Goal: Find contact information: Find contact information

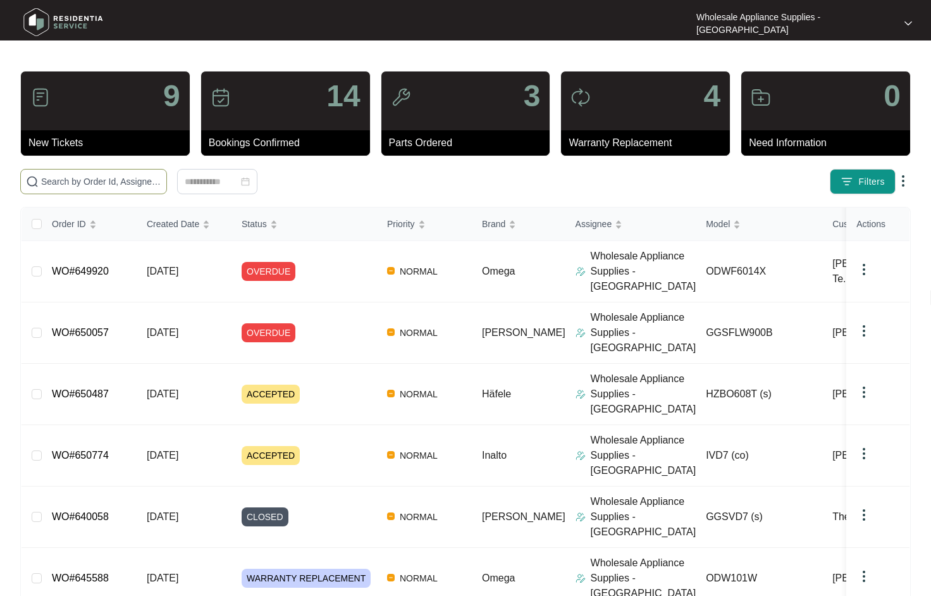
click at [99, 188] on input "text" at bounding box center [101, 182] width 120 height 14
paste input "IVD7"
type input "IVD7"
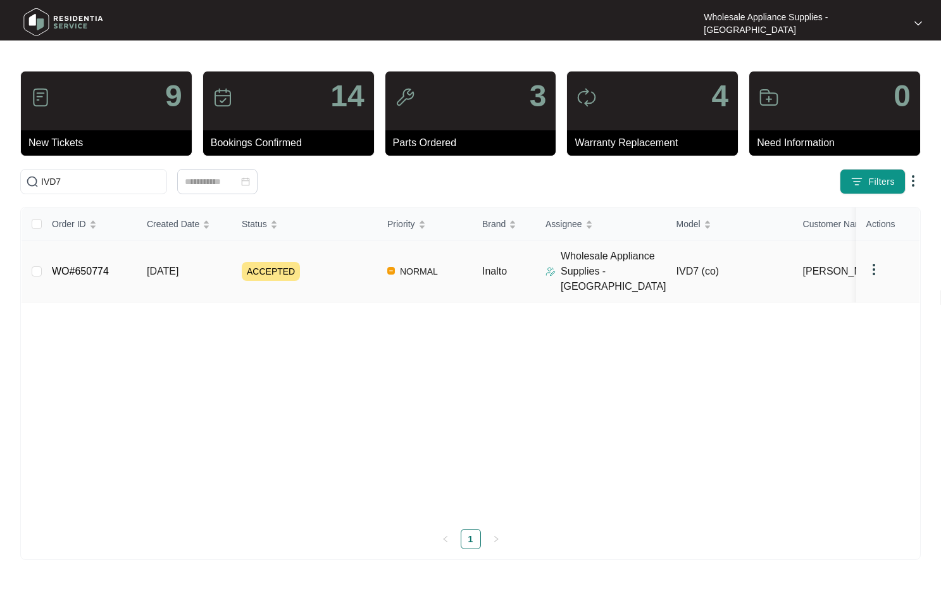
click at [103, 270] on link "WO#650774" at bounding box center [80, 271] width 57 height 11
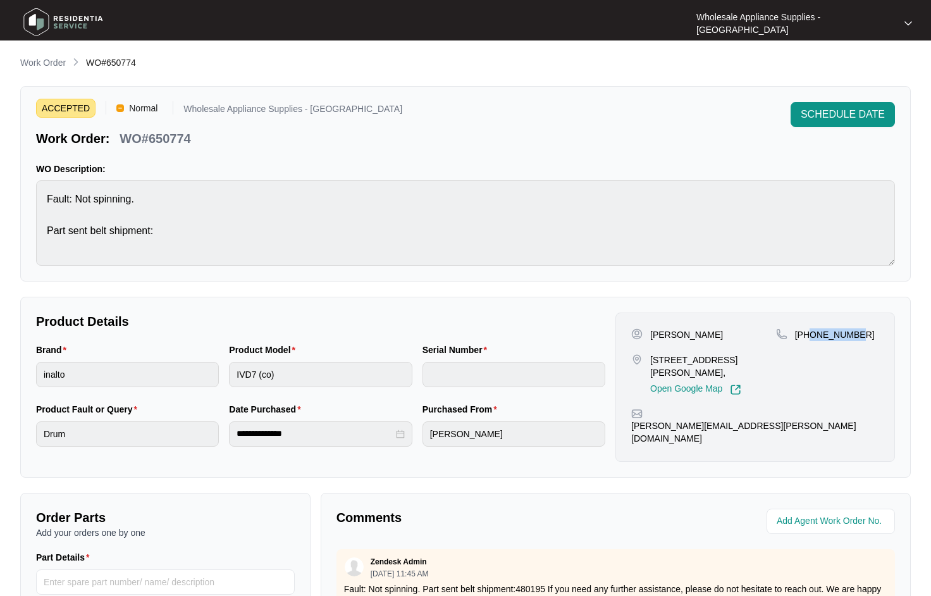
drag, startPoint x: 856, startPoint y: 332, endPoint x: 811, endPoint y: 333, distance: 44.9
click at [811, 333] on div "[PHONE_NUMBER]" at bounding box center [827, 334] width 103 height 13
copy p "450361140"
click at [51, 64] on p "Work Order" at bounding box center [43, 62] width 46 height 13
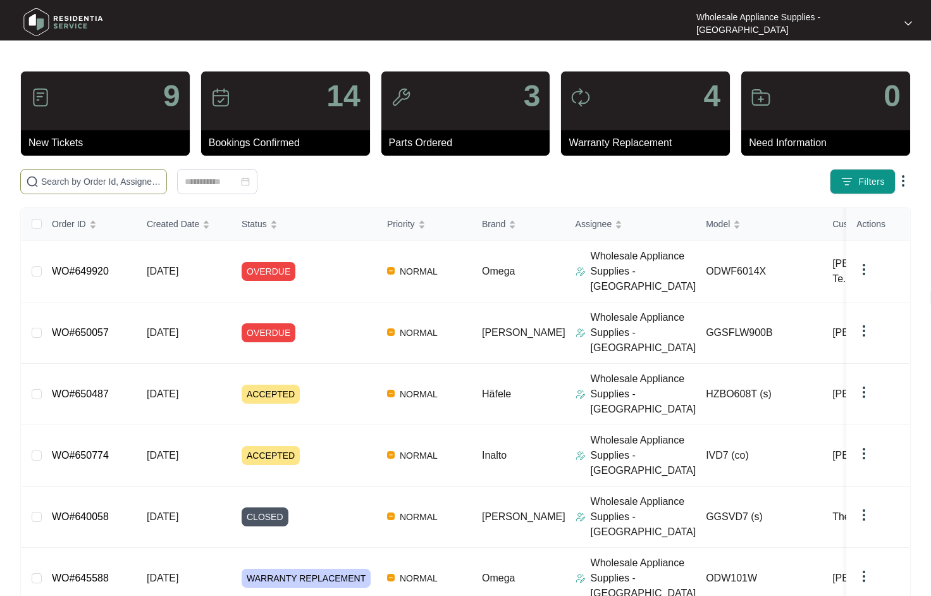
click at [111, 184] on input "text" at bounding box center [101, 182] width 120 height 14
paste input "HZBO608T"
type input "HZBO608T"
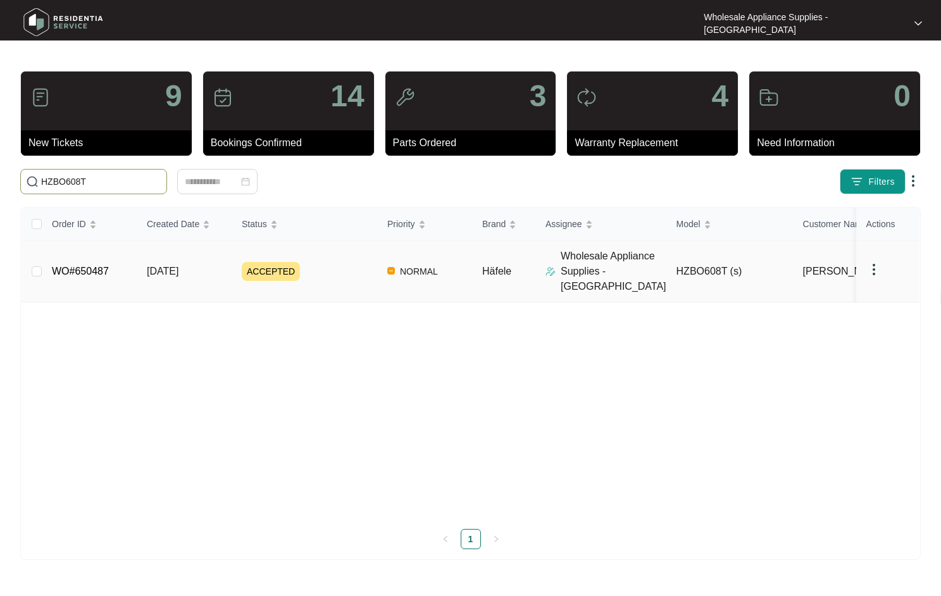
click at [112, 266] on td "WO#650487" at bounding box center [89, 271] width 95 height 61
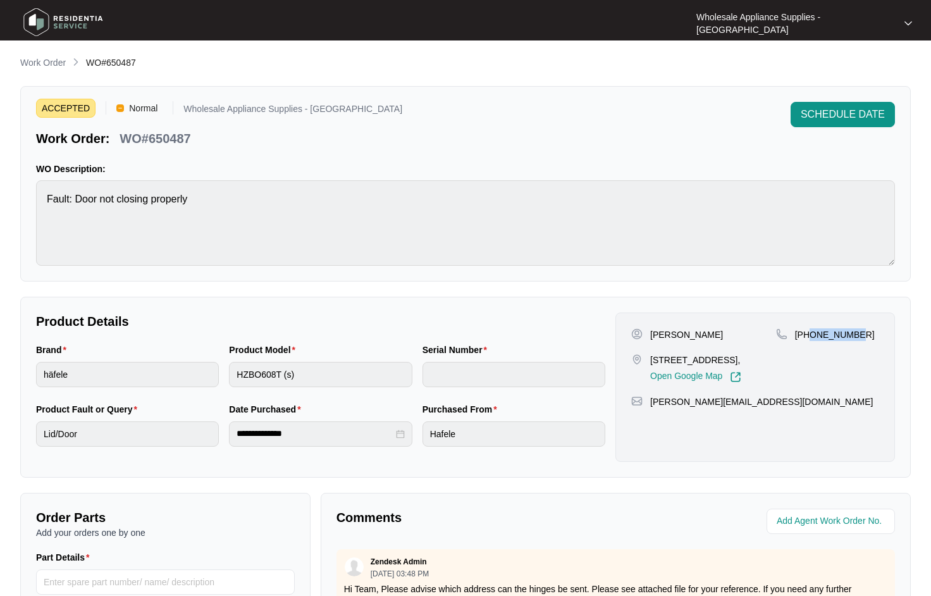
drag, startPoint x: 863, startPoint y: 333, endPoint x: 810, endPoint y: 339, distance: 53.5
click at [810, 339] on div "[PERSON_NAME] [STREET_ADDRESS], Open Google Map [PHONE_NUMBER] [PERSON_NAME][EM…" at bounding box center [756, 387] width 280 height 149
copy p "418166857"
